Goal: Obtain resource: Obtain resource

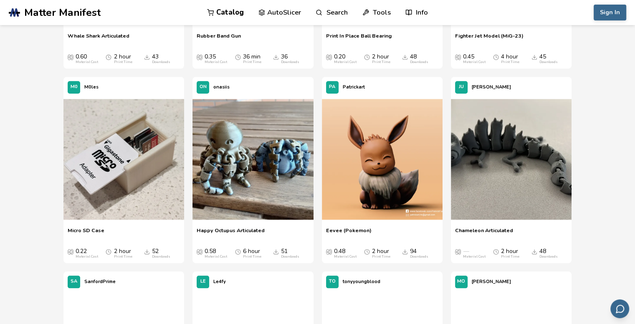
scroll to position [793, 0]
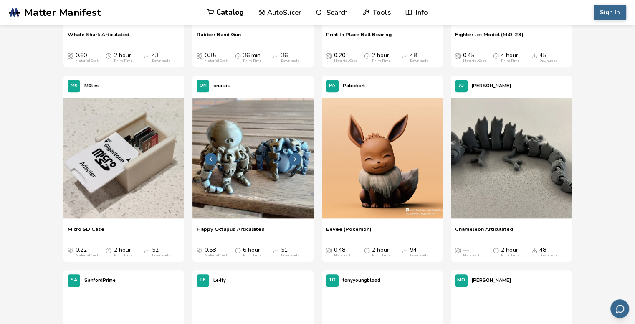
click at [297, 157] on icon at bounding box center [295, 159] width 6 height 6
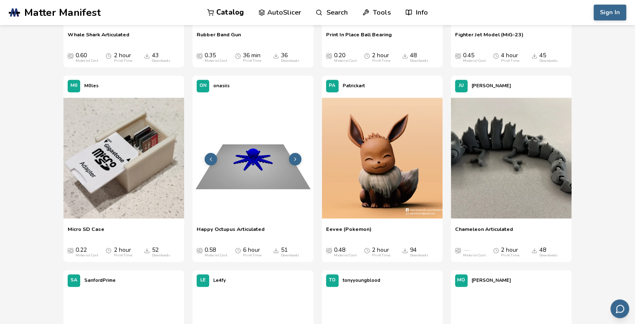
click at [297, 157] on icon at bounding box center [295, 159] width 6 height 6
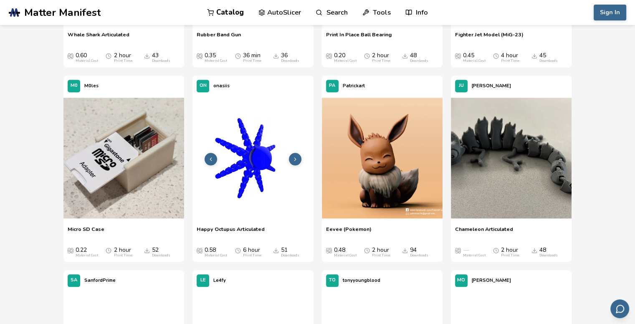
click at [297, 157] on icon at bounding box center [295, 159] width 6 height 6
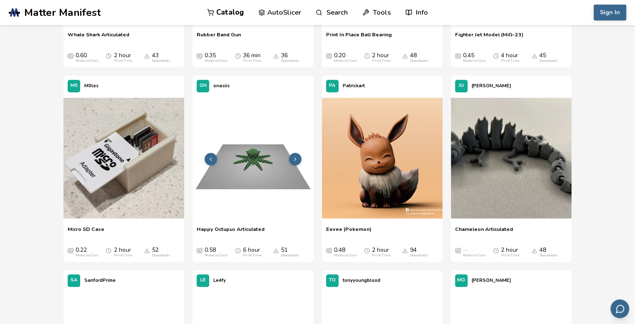
click at [297, 157] on icon at bounding box center [295, 159] width 6 height 6
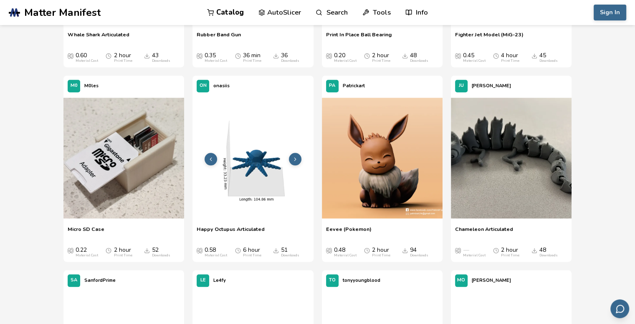
click at [297, 157] on icon at bounding box center [295, 159] width 6 height 6
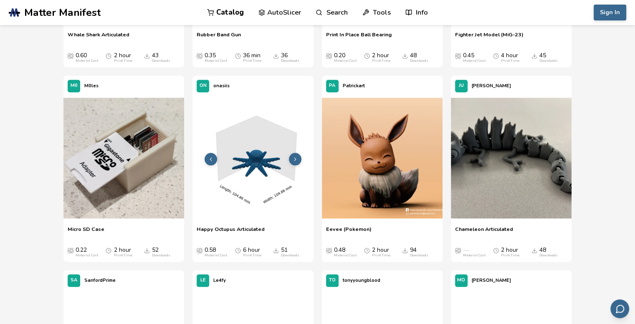
click at [297, 157] on icon at bounding box center [295, 159] width 6 height 6
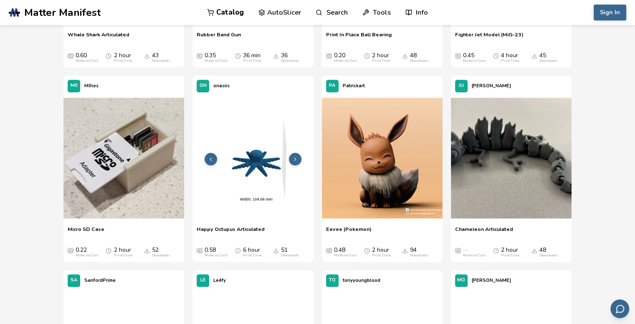
click at [297, 157] on icon at bounding box center [295, 159] width 6 height 6
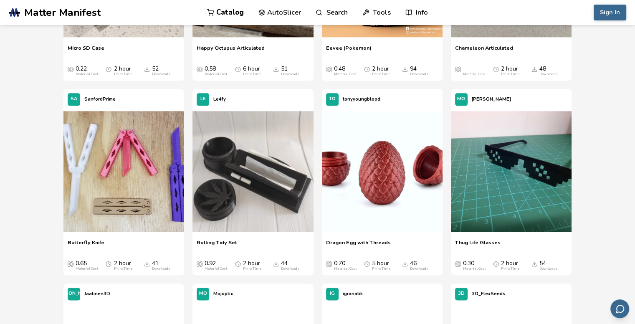
scroll to position [1002, 0]
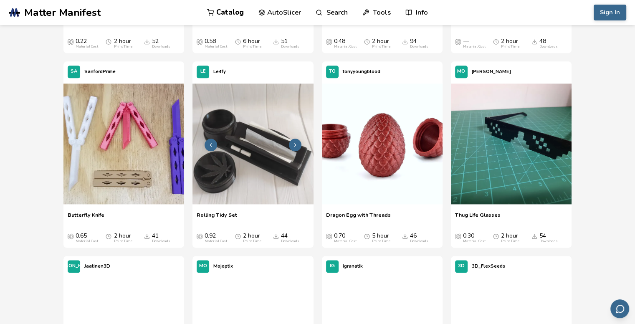
click at [252, 180] on img at bounding box center [253, 144] width 121 height 121
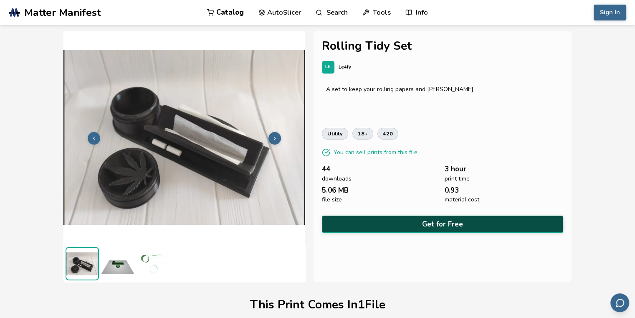
click at [428, 223] on button "Get for Free" at bounding box center [442, 223] width 241 height 17
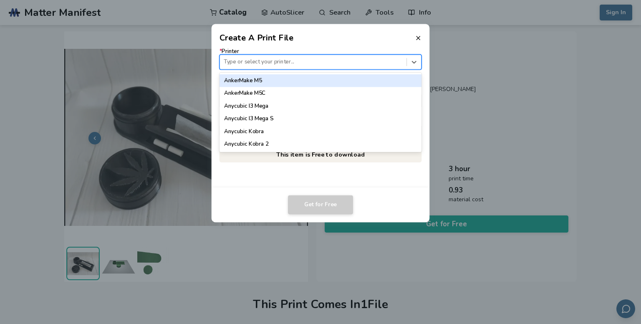
click at [267, 66] on div at bounding box center [313, 62] width 179 height 8
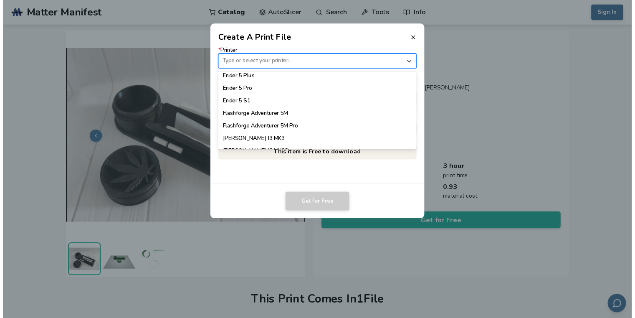
scroll to position [667, 0]
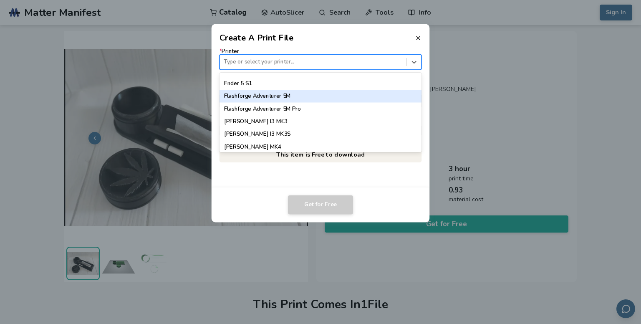
click at [269, 94] on div "Flashforge Adventurer 5M" at bounding box center [321, 96] width 203 height 13
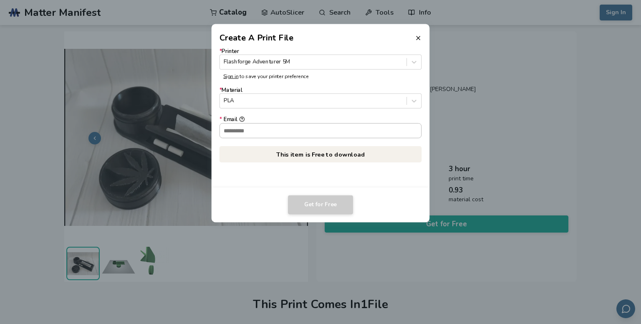
click at [280, 132] on input "* Email" at bounding box center [321, 130] width 202 height 14
type input "**********"
click at [309, 205] on button "Get for Free" at bounding box center [320, 204] width 65 height 19
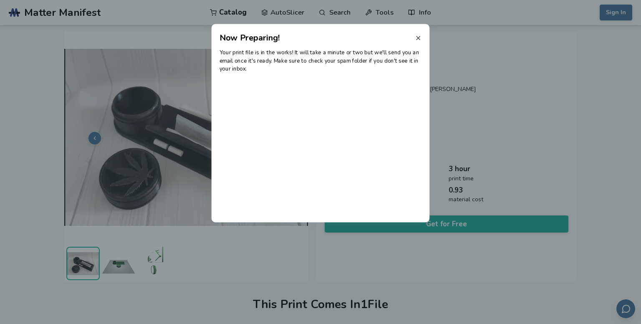
click at [418, 35] on icon at bounding box center [418, 38] width 7 height 7
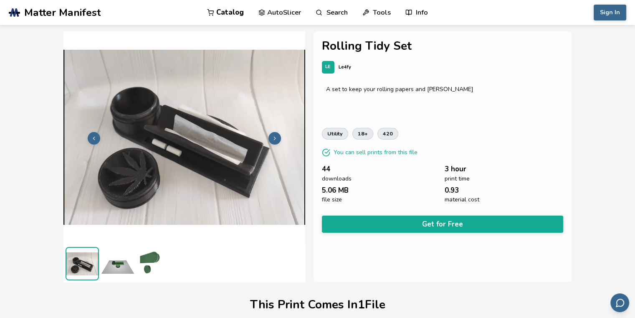
click at [276, 137] on icon at bounding box center [275, 138] width 6 height 6
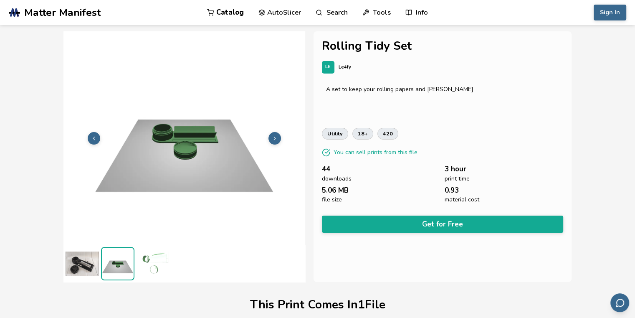
click at [276, 137] on icon at bounding box center [275, 138] width 6 height 6
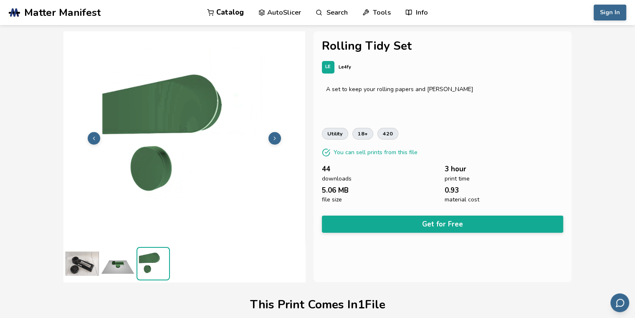
click at [276, 137] on icon at bounding box center [275, 138] width 6 height 6
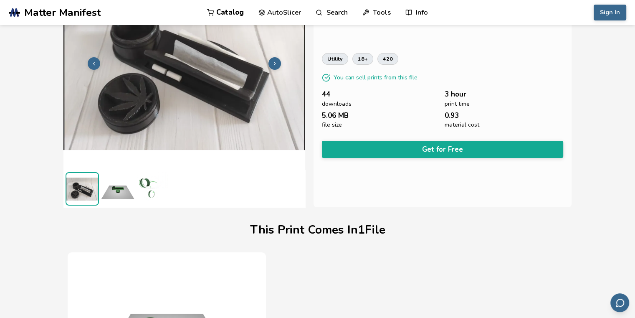
scroll to position [0, 0]
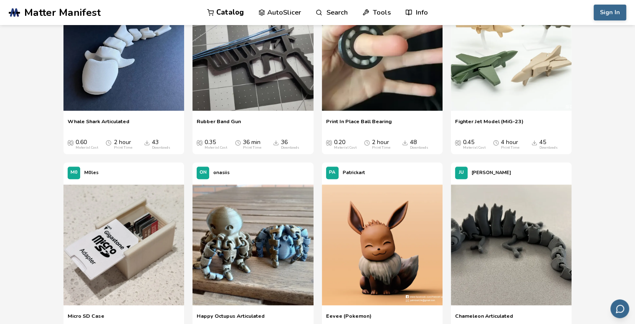
scroll to position [692, 0]
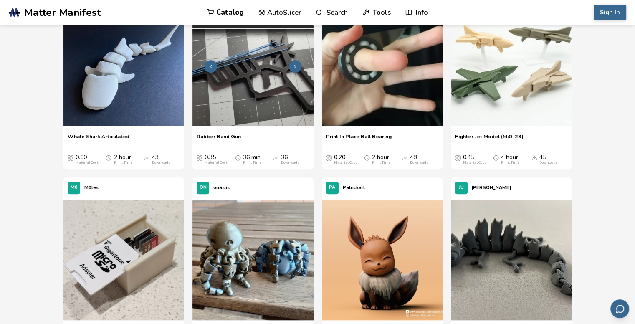
click at [261, 84] on img at bounding box center [253, 65] width 121 height 121
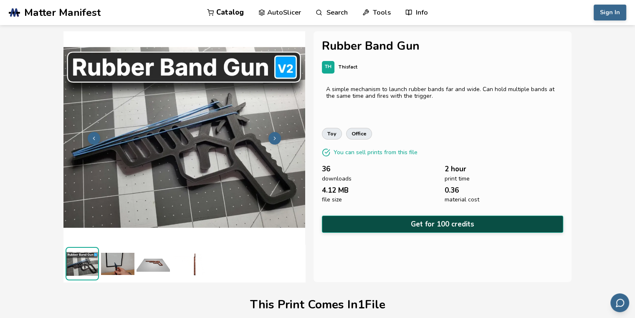
click at [451, 223] on button "Get for 100 credits" at bounding box center [442, 223] width 241 height 17
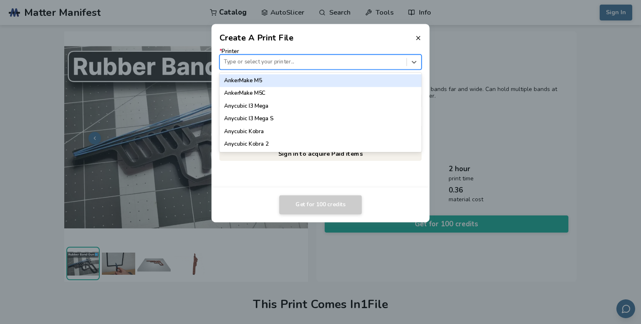
click at [301, 62] on div at bounding box center [313, 62] width 179 height 8
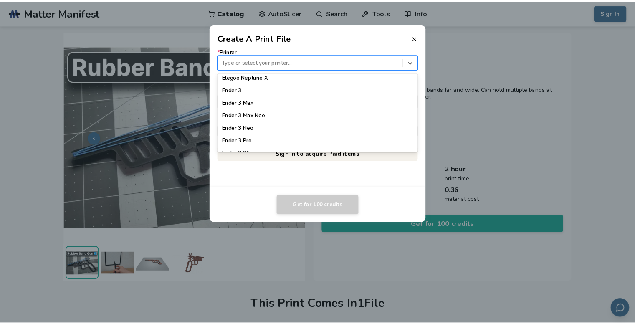
scroll to position [543, 0]
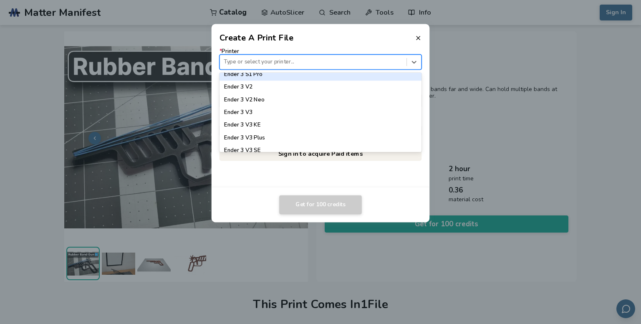
click at [423, 35] on header "Create A Print File" at bounding box center [321, 34] width 218 height 20
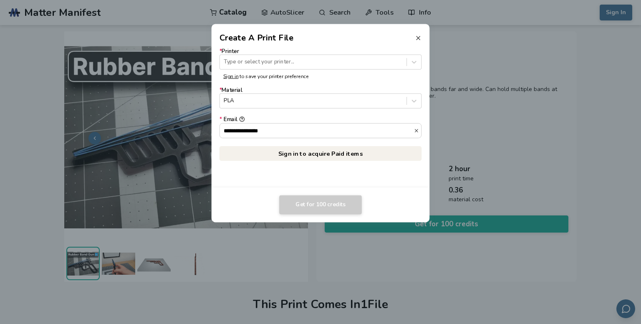
click at [418, 37] on icon at bounding box center [418, 38] width 7 height 7
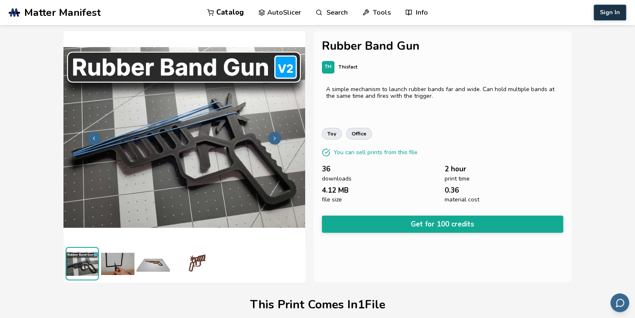
click at [614, 12] on button "Sign In" at bounding box center [610, 13] width 33 height 16
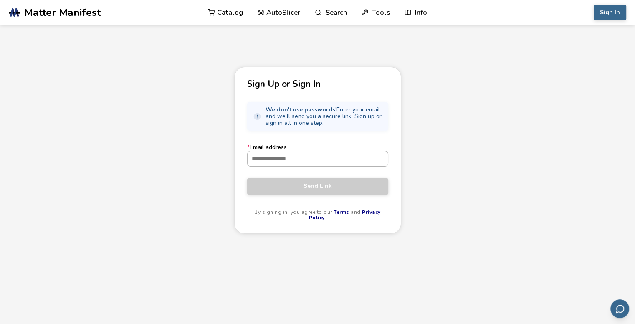
click at [276, 164] on input "* Email address" at bounding box center [318, 158] width 140 height 15
type input "**********"
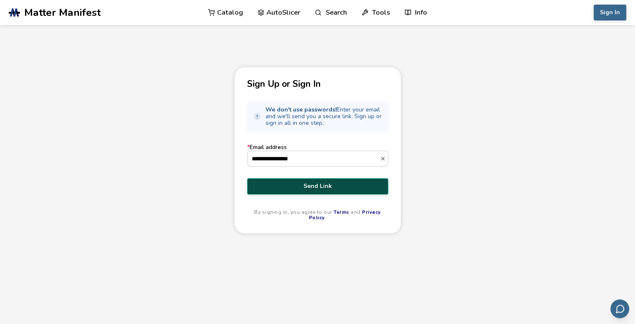
click at [315, 188] on span "Send Link" at bounding box center [318, 186] width 129 height 7
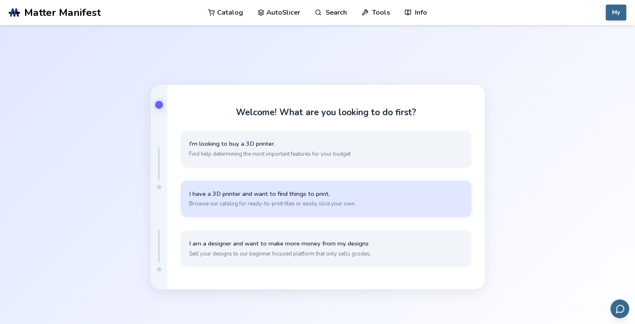
click at [367, 204] on span "Browse our catalog for ready-to-print files or easily slice your own." at bounding box center [326, 204] width 274 height 8
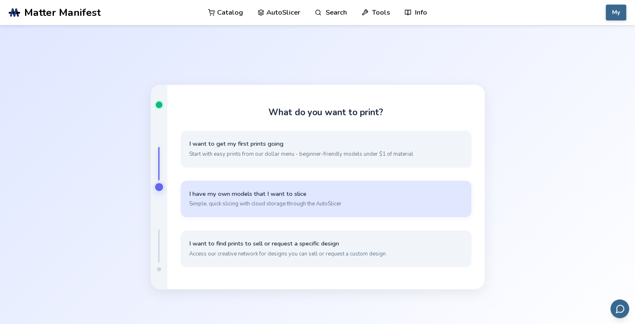
click at [271, 199] on button "I have my own models that I want to slice Simple, quick slicing with cloud stor…" at bounding box center [326, 199] width 291 height 36
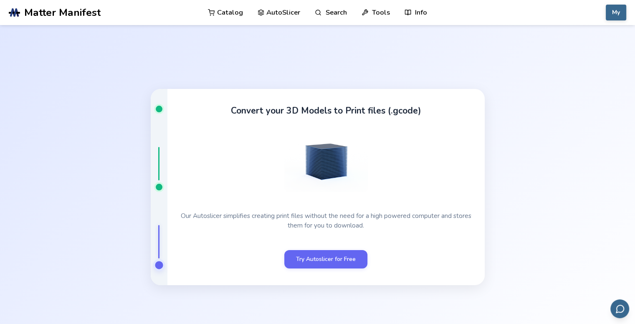
click at [159, 188] on div at bounding box center [159, 187] width 7 height 7
click at [322, 261] on link "Try Autoslicer for Free" at bounding box center [325, 259] width 83 height 18
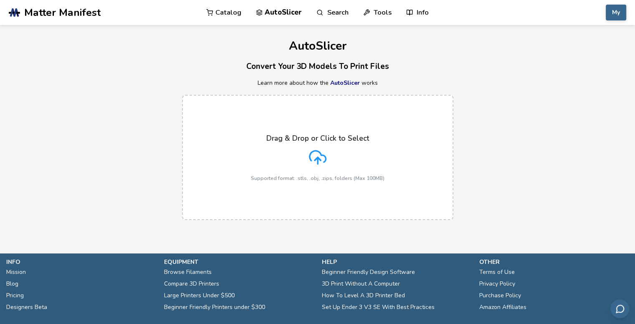
click at [224, 8] on link "Catalog" at bounding box center [223, 12] width 35 height 25
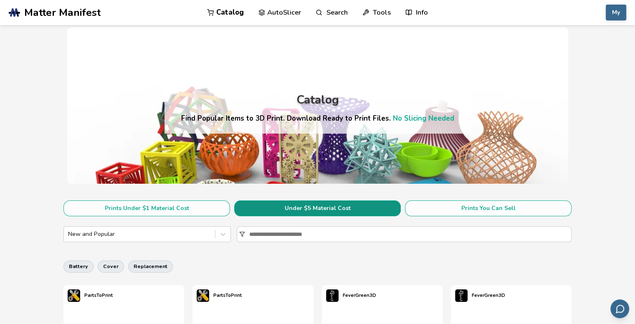
click at [294, 208] on button "Under $5 Material Cost" at bounding box center [317, 208] width 167 height 16
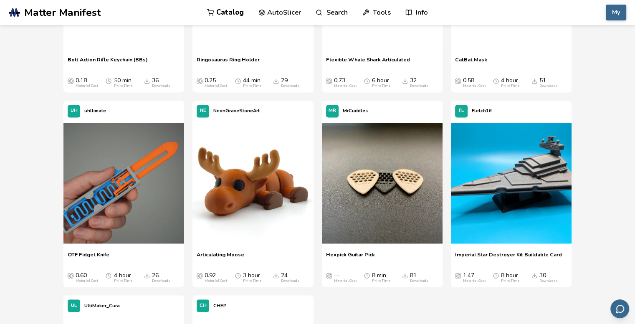
scroll to position [1378, 0]
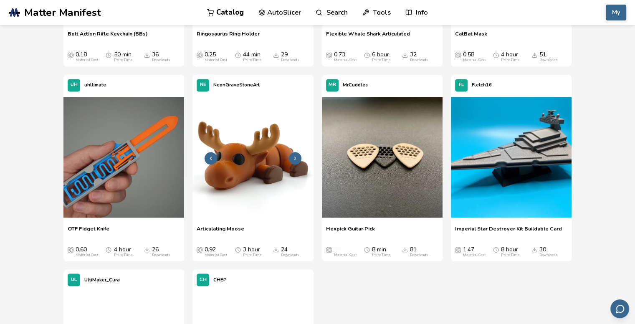
click at [253, 164] on img at bounding box center [253, 157] width 121 height 121
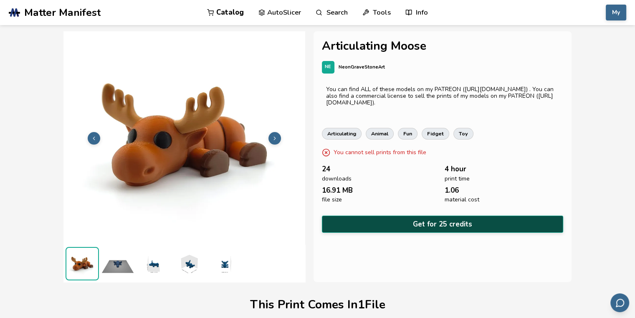
click at [417, 223] on button "Get for 25 credits" at bounding box center [442, 223] width 241 height 17
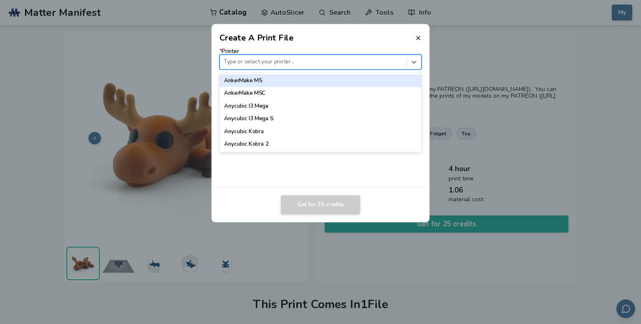
click at [291, 60] on div at bounding box center [313, 62] width 179 height 8
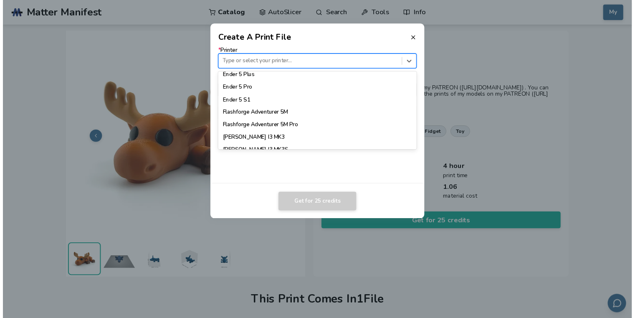
scroll to position [668, 0]
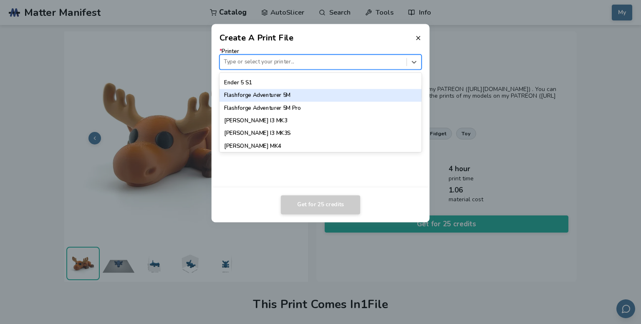
click at [269, 96] on div "Flashforge Adventurer 5M" at bounding box center [321, 95] width 203 height 13
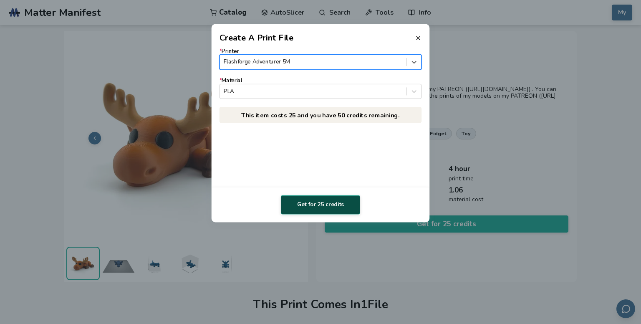
click at [320, 206] on button "Get for 25 credits" at bounding box center [320, 204] width 79 height 19
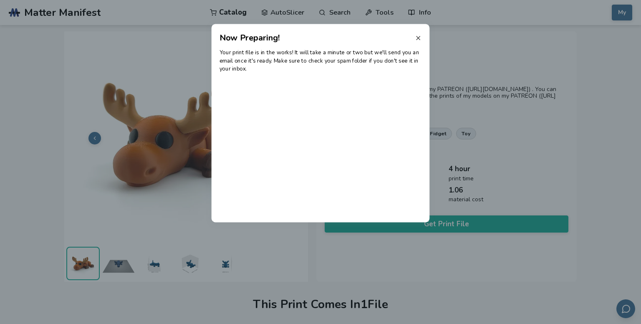
click at [420, 37] on icon at bounding box center [418, 38] width 7 height 7
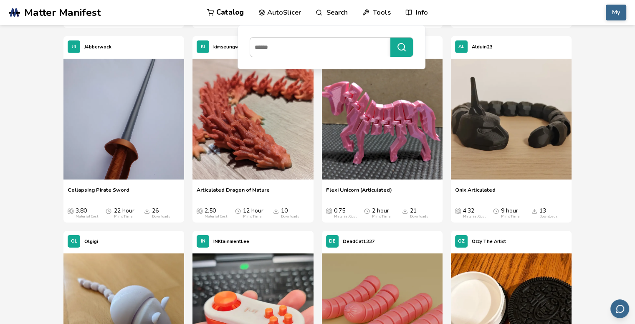
scroll to position [5912, 0]
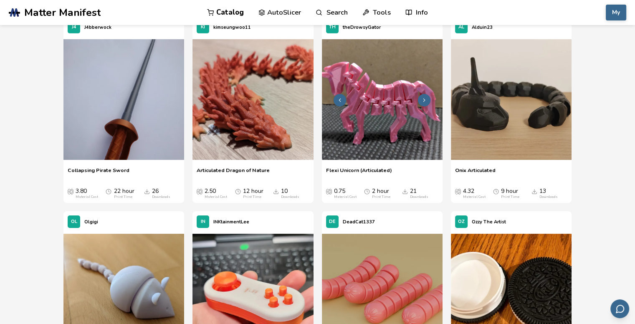
click at [391, 118] on img at bounding box center [382, 99] width 121 height 121
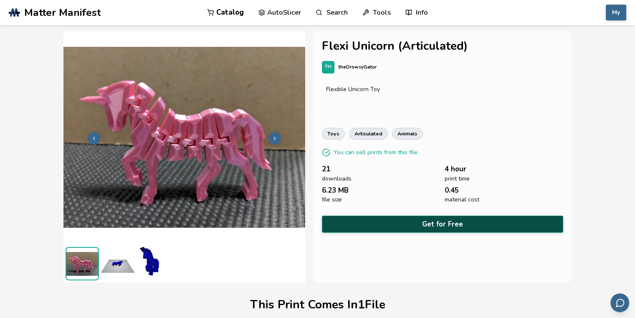
click at [449, 222] on button "Get for Free" at bounding box center [442, 223] width 241 height 17
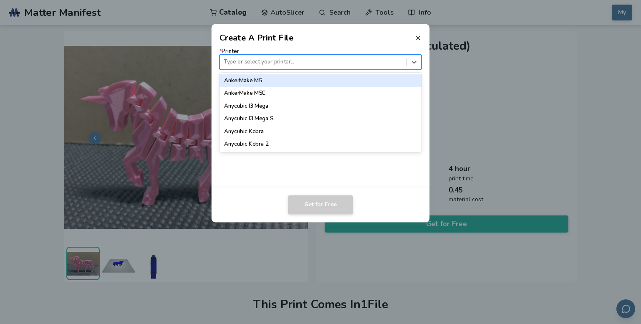
click at [300, 62] on div at bounding box center [313, 62] width 179 height 8
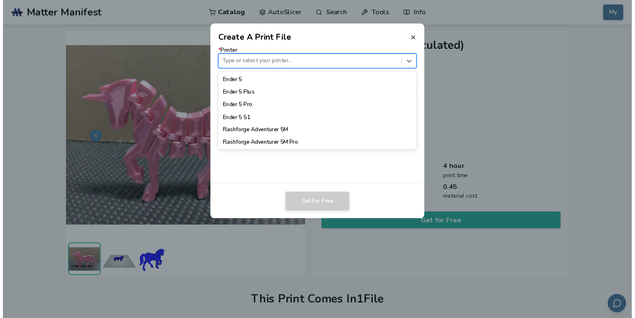
scroll to position [626, 0]
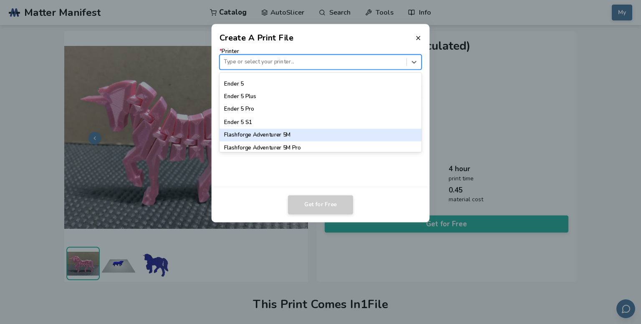
click at [292, 137] on div "Flashforge Adventurer 5M" at bounding box center [321, 135] width 203 height 13
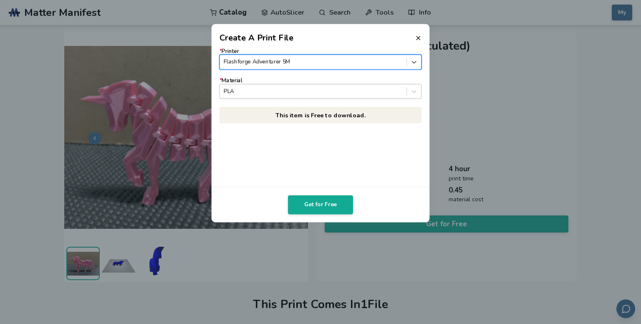
click at [353, 92] on div at bounding box center [313, 91] width 179 height 8
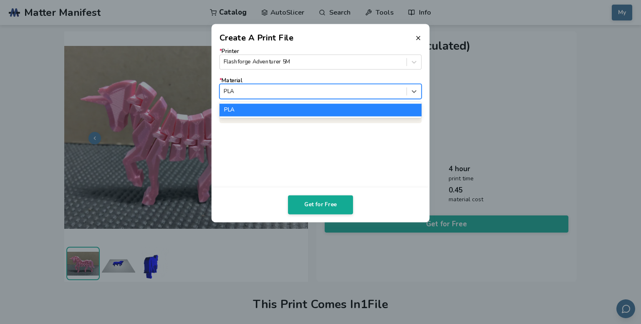
click at [284, 111] on div "PLA" at bounding box center [321, 110] width 203 height 13
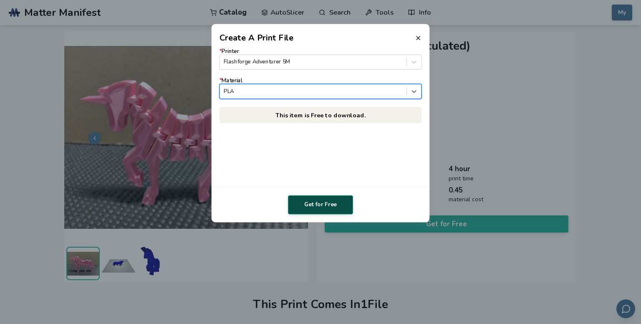
click at [319, 204] on button "Get for Free" at bounding box center [320, 204] width 65 height 19
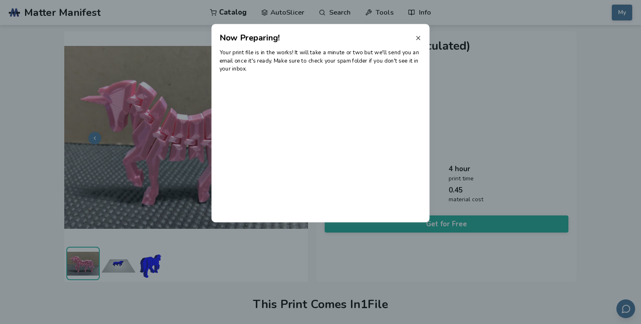
click at [420, 38] on icon at bounding box center [418, 38] width 7 height 7
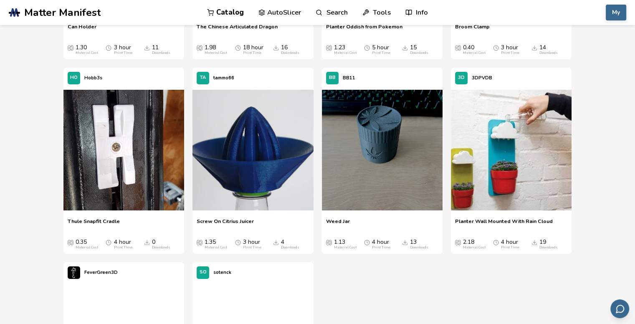
scroll to position [9378, 0]
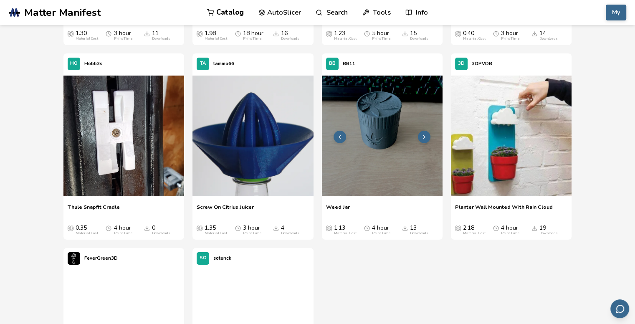
click at [371, 146] on img at bounding box center [382, 136] width 121 height 121
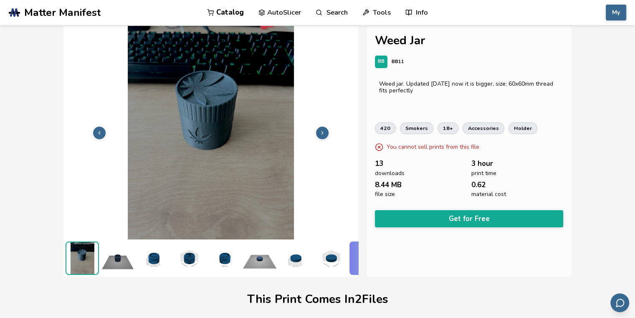
scroll to position [0, 3]
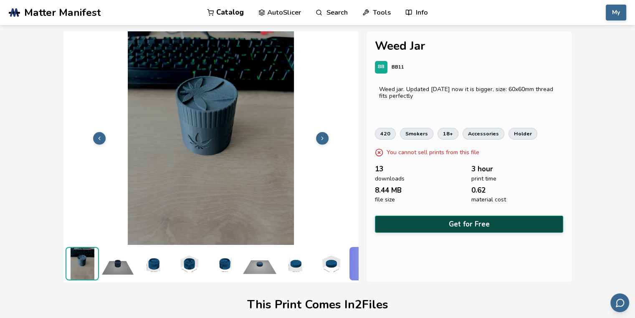
click at [449, 221] on button "Get for Free" at bounding box center [469, 223] width 188 height 17
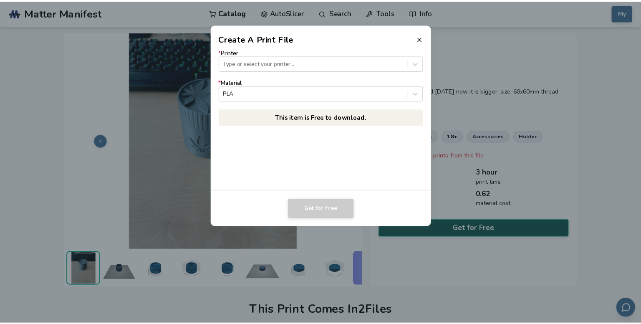
scroll to position [0, 0]
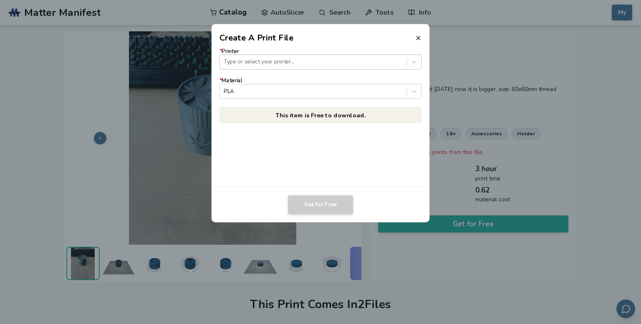
click at [271, 57] on div "Type or select your printer..." at bounding box center [313, 61] width 187 height 11
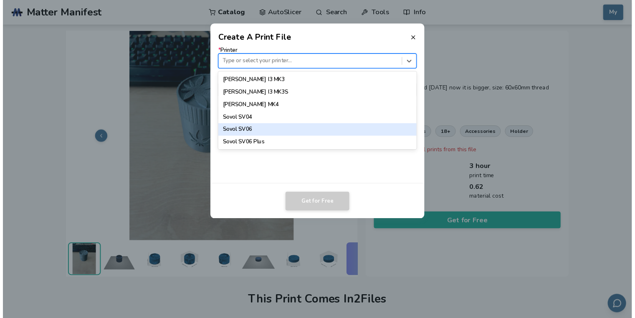
scroll to position [668, 0]
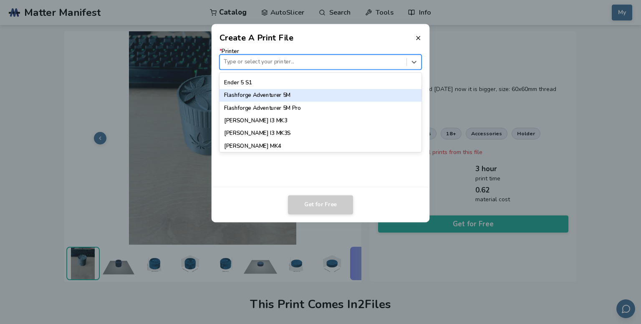
click at [274, 95] on div "Flashforge Adventurer 5M" at bounding box center [321, 95] width 203 height 13
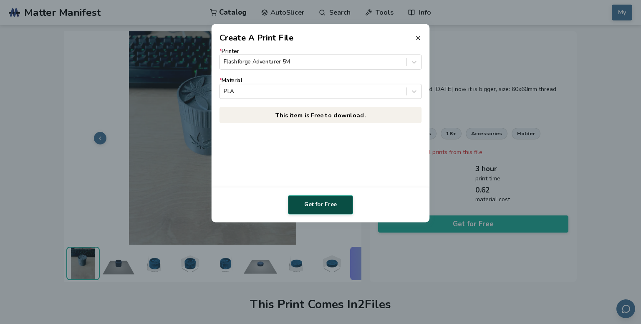
click at [330, 208] on button "Get for Free" at bounding box center [320, 204] width 65 height 19
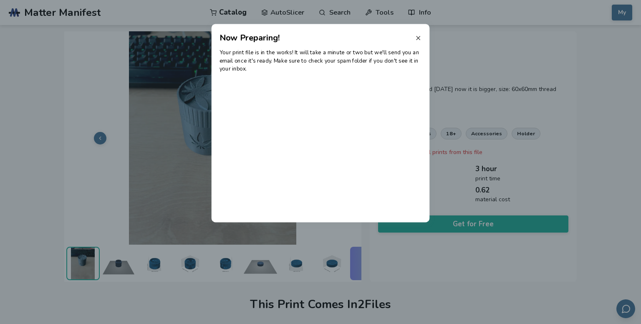
click at [421, 39] on icon at bounding box center [418, 38] width 7 height 7
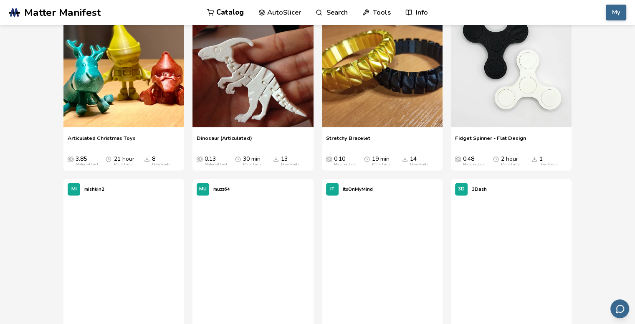
scroll to position [11010, 0]
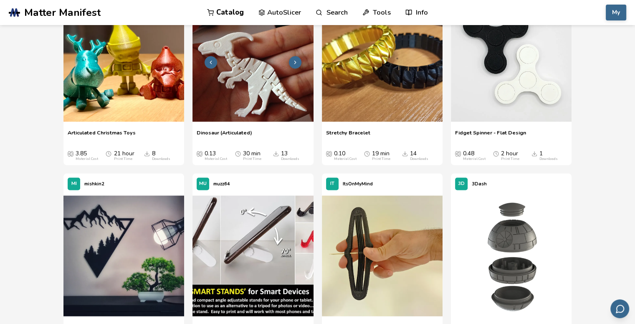
click at [248, 89] on img at bounding box center [253, 61] width 121 height 121
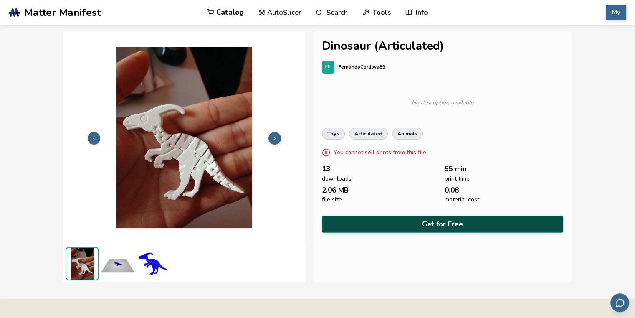
click at [441, 221] on button "Get for Free" at bounding box center [442, 223] width 241 height 17
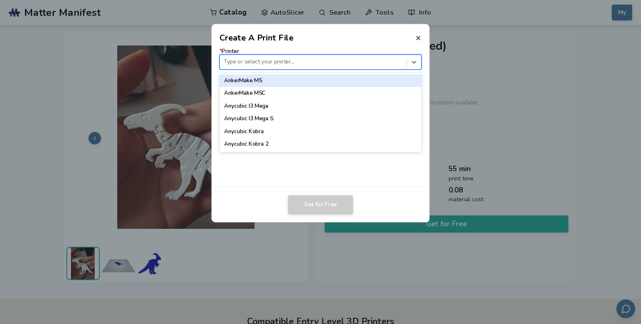
click at [386, 62] on div at bounding box center [313, 62] width 179 height 8
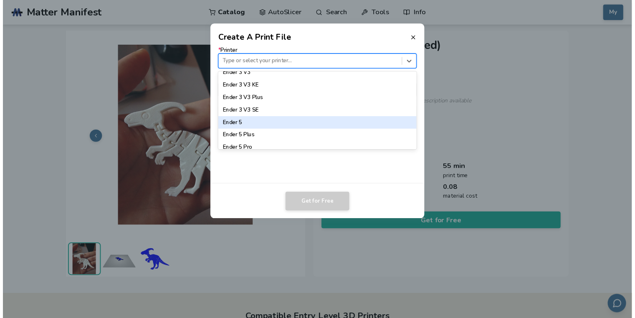
scroll to position [625, 0]
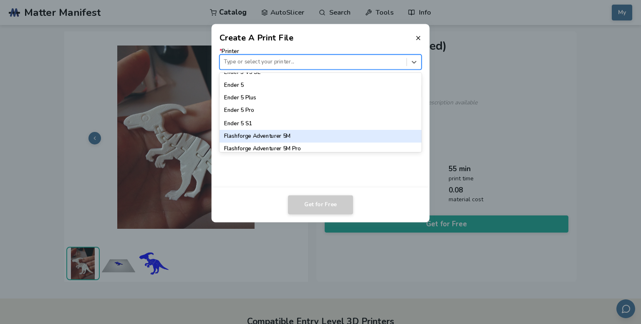
click at [290, 139] on div "Flashforge Adventurer 5M" at bounding box center [321, 136] width 203 height 13
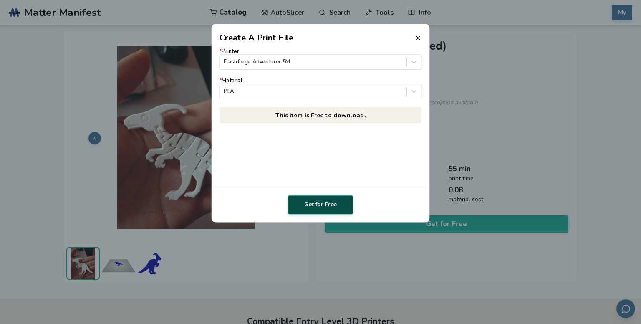
click at [327, 206] on button "Get for Free" at bounding box center [320, 204] width 65 height 19
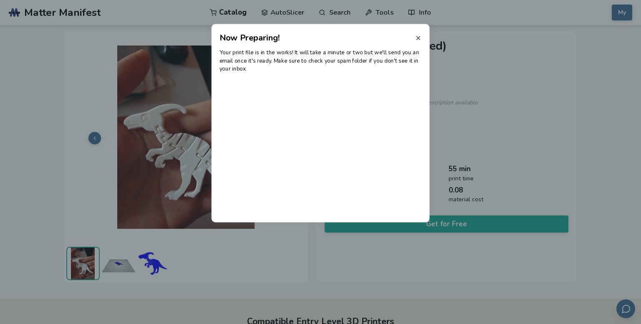
click at [418, 38] on icon at bounding box center [418, 38] width 7 height 7
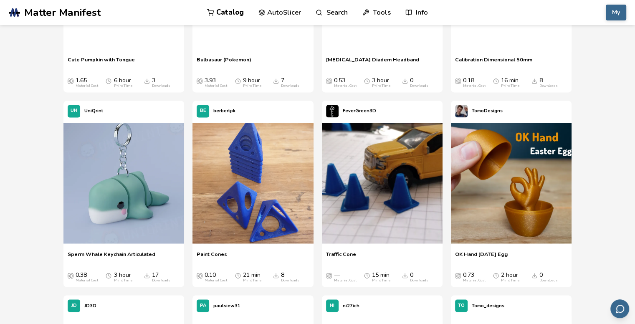
scroll to position [14004, 0]
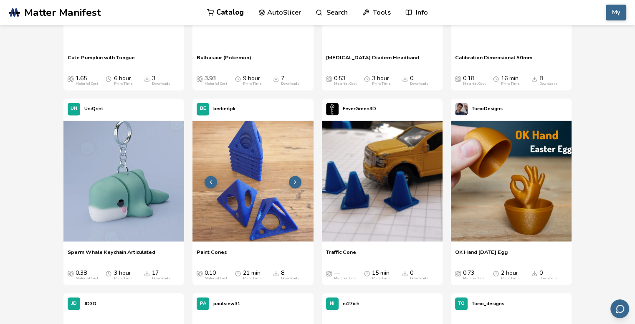
click at [263, 187] on img at bounding box center [253, 181] width 121 height 121
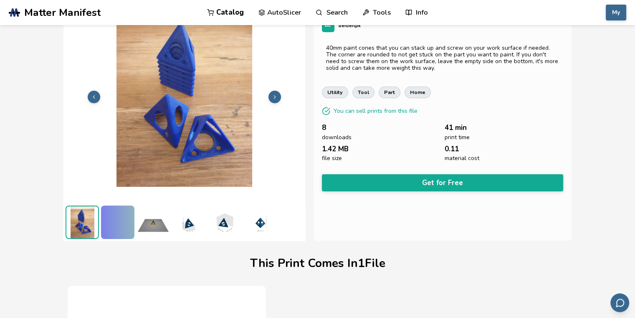
scroll to position [41, 0]
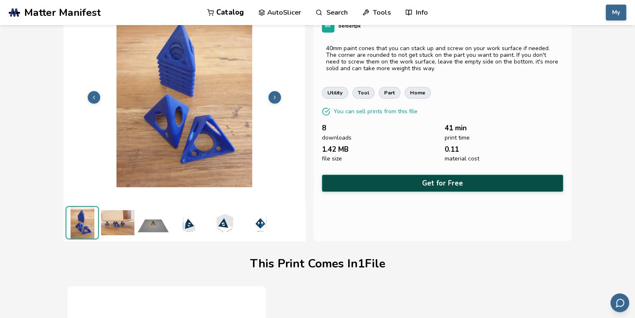
click at [446, 183] on button "Get for Free" at bounding box center [442, 183] width 241 height 17
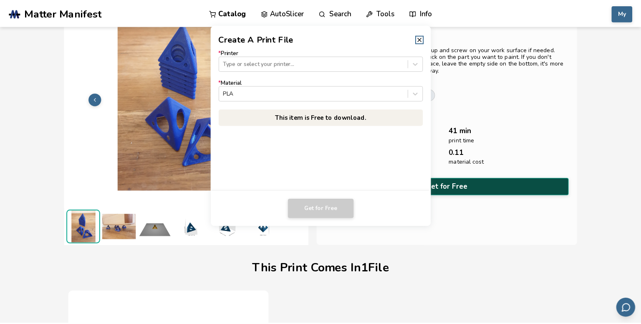
scroll to position [40, 0]
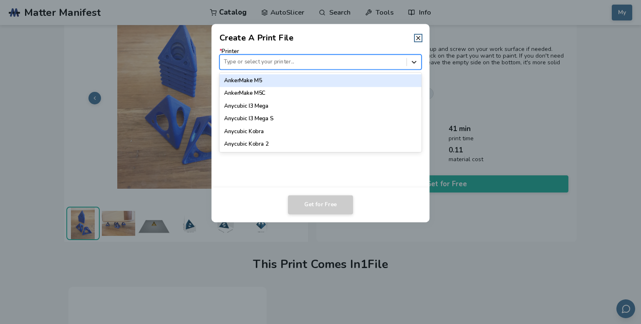
click at [413, 61] on icon at bounding box center [415, 62] width 8 height 8
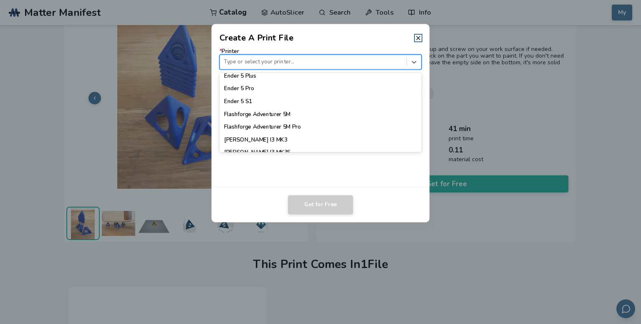
scroll to position [668, 0]
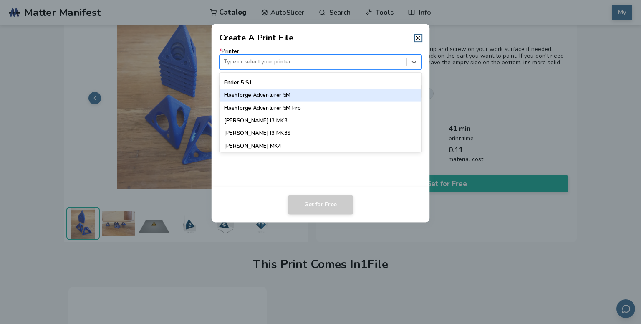
click at [261, 94] on div "Flashforge Adventurer 5M" at bounding box center [321, 95] width 203 height 13
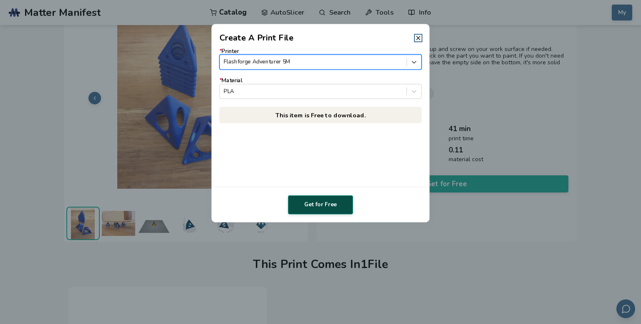
click at [315, 200] on button "Get for Free" at bounding box center [320, 204] width 65 height 19
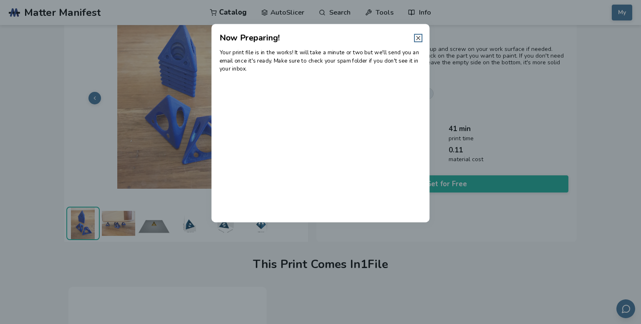
click at [417, 36] on icon at bounding box center [418, 38] width 7 height 7
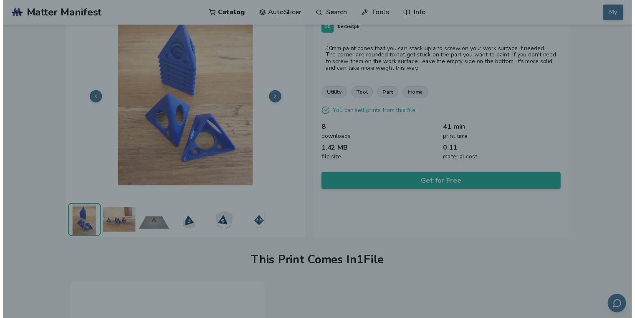
scroll to position [41, 0]
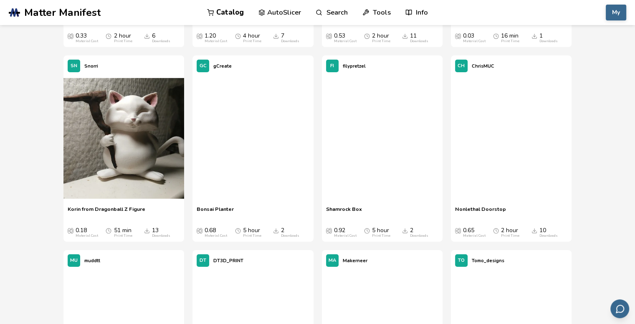
scroll to position [15421, 0]
